Goal: Information Seeking & Learning: Learn about a topic

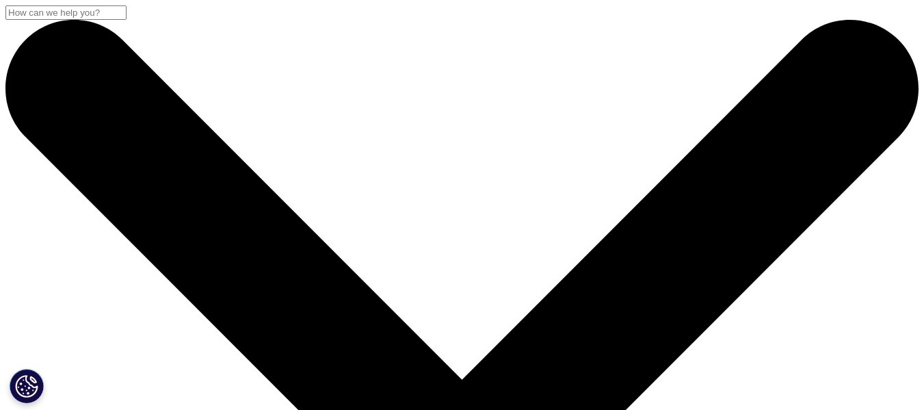
scroll to position [756, 807]
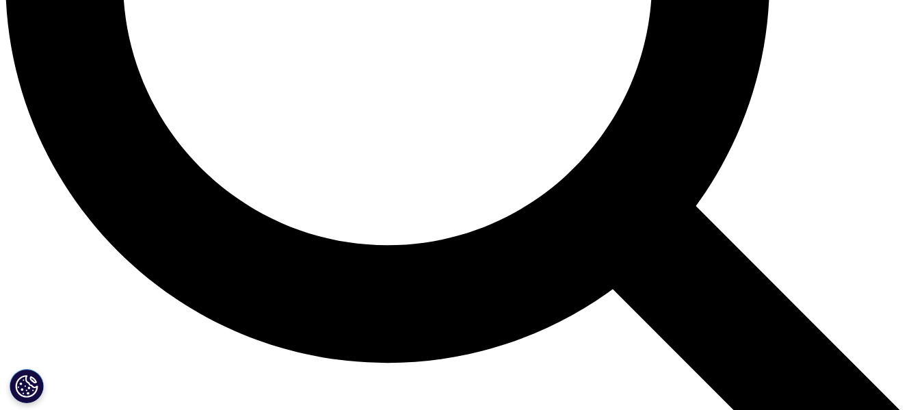
scroll to position [1368, 0]
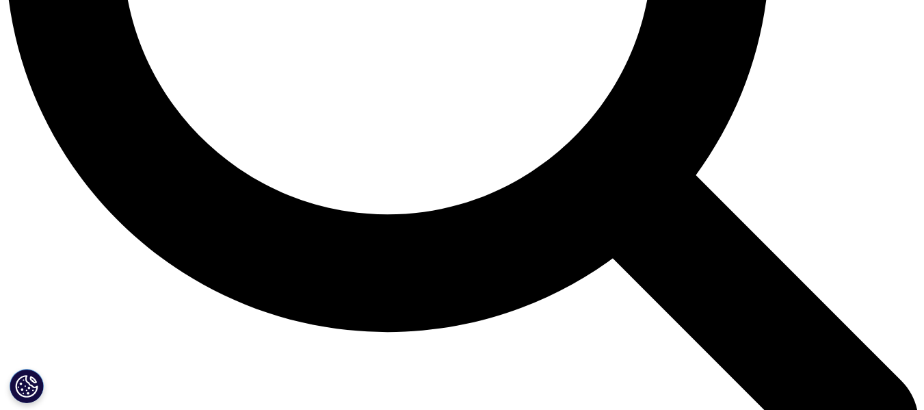
drag, startPoint x: 82, startPoint y: 259, endPoint x: 181, endPoint y: 275, distance: 99.8
copy li "The overall productivity of oncology clinical development improved by 51% since…"
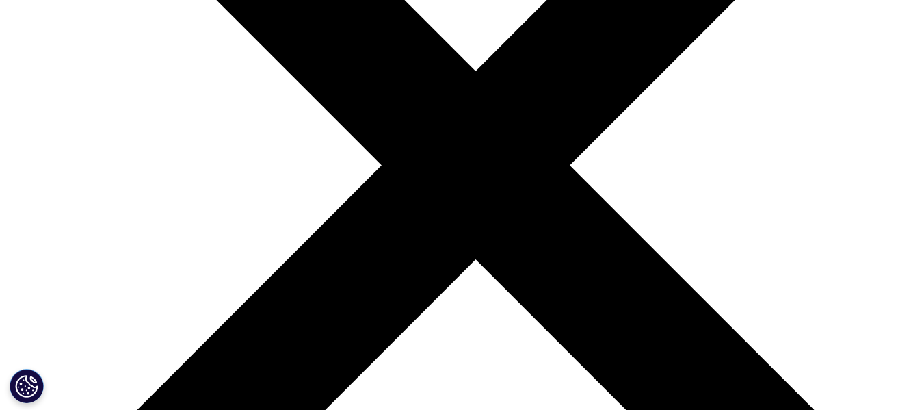
scroll to position [4331, 0]
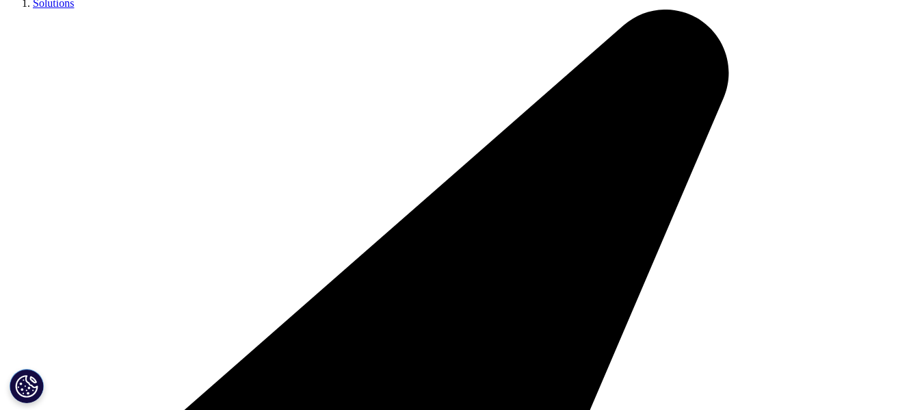
scroll to position [0, 0]
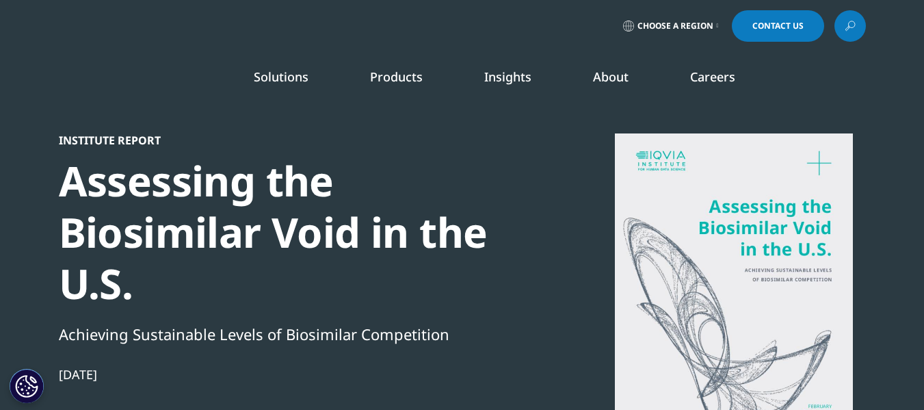
scroll to position [756, 807]
